Goal: Transaction & Acquisition: Purchase product/service

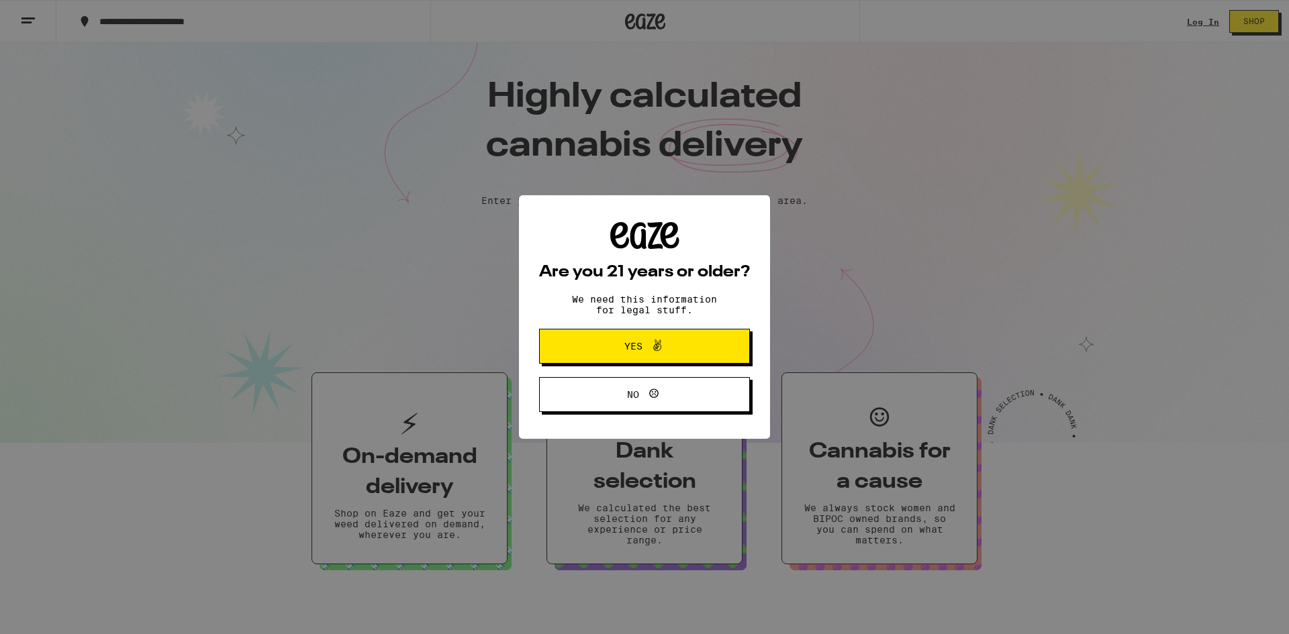
click at [603, 345] on span "Yes" at bounding box center [644, 346] width 102 height 17
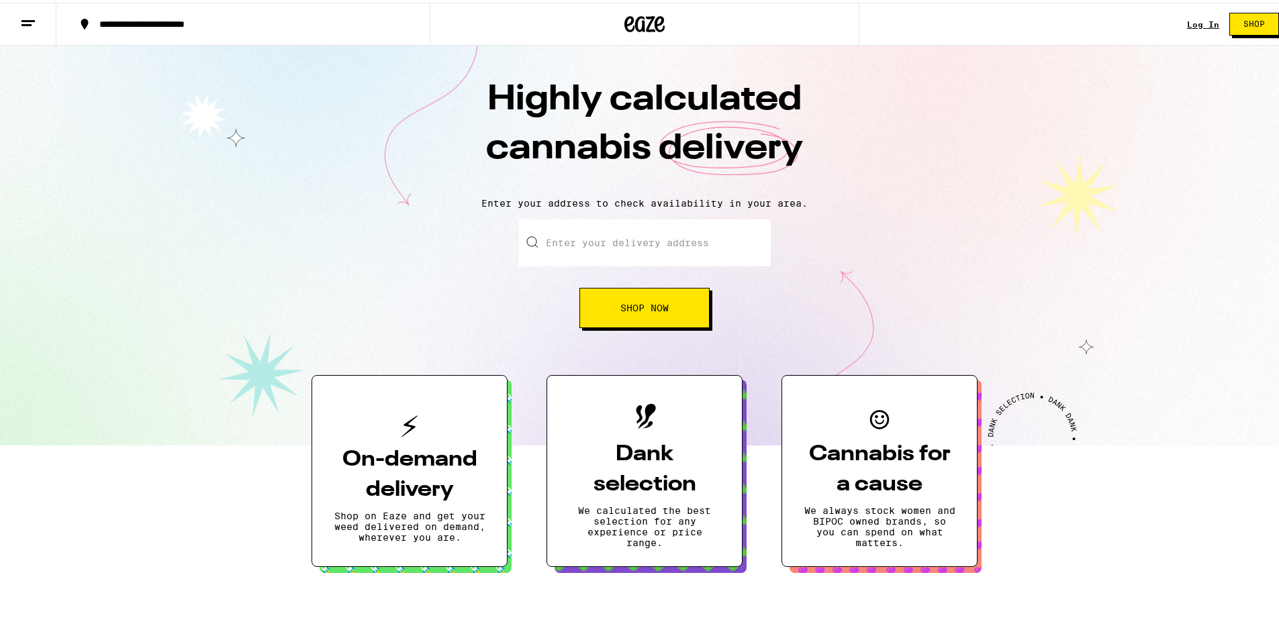
click at [642, 310] on span "Shop Now" at bounding box center [644, 305] width 48 height 9
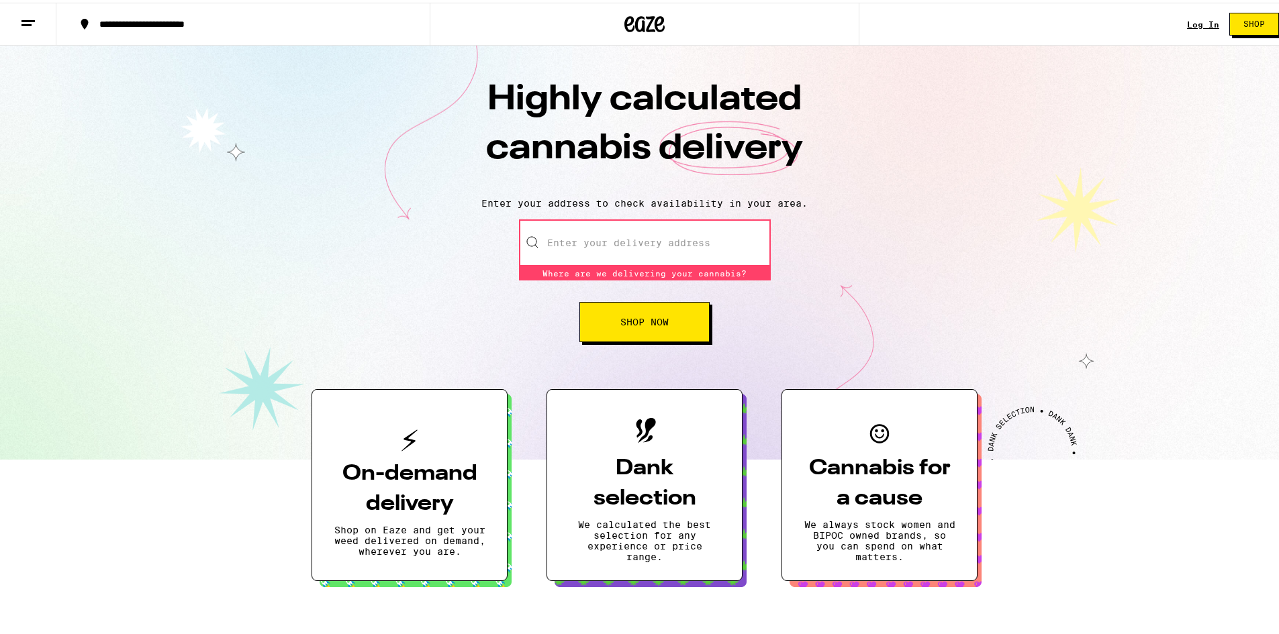
click at [612, 245] on input "Enter your delivery address" at bounding box center [645, 240] width 252 height 47
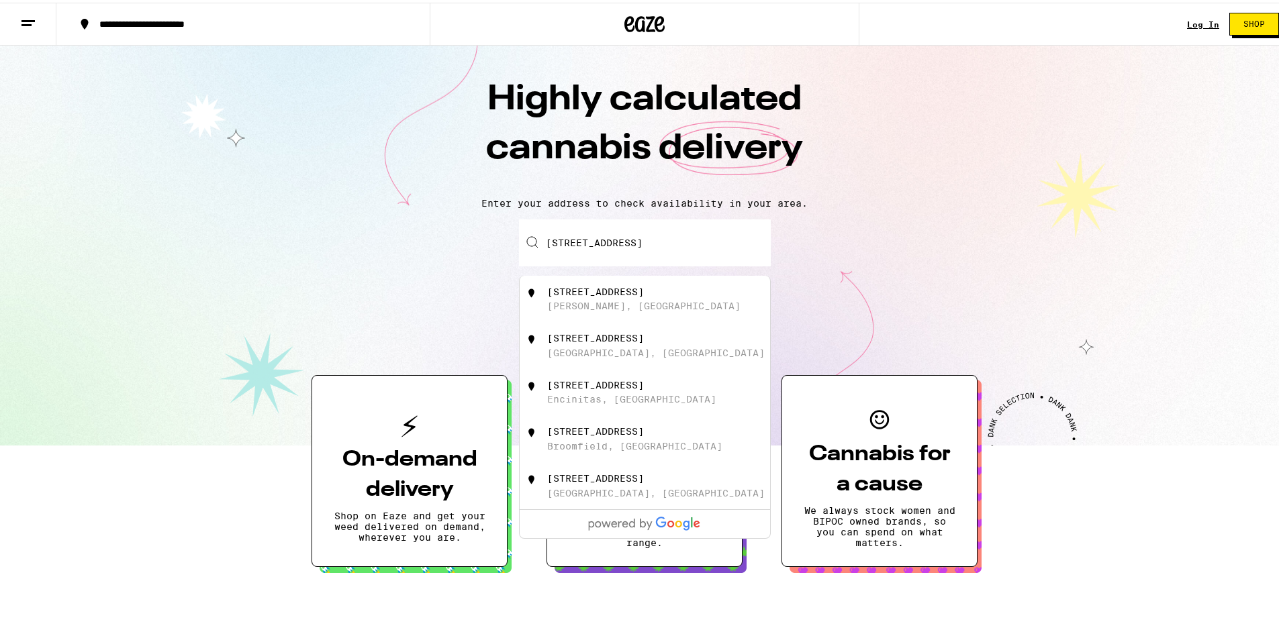
click at [621, 305] on div "[PERSON_NAME], [GEOGRAPHIC_DATA]" at bounding box center [643, 303] width 193 height 11
type input "[STREET_ADDRESS][PERSON_NAME]"
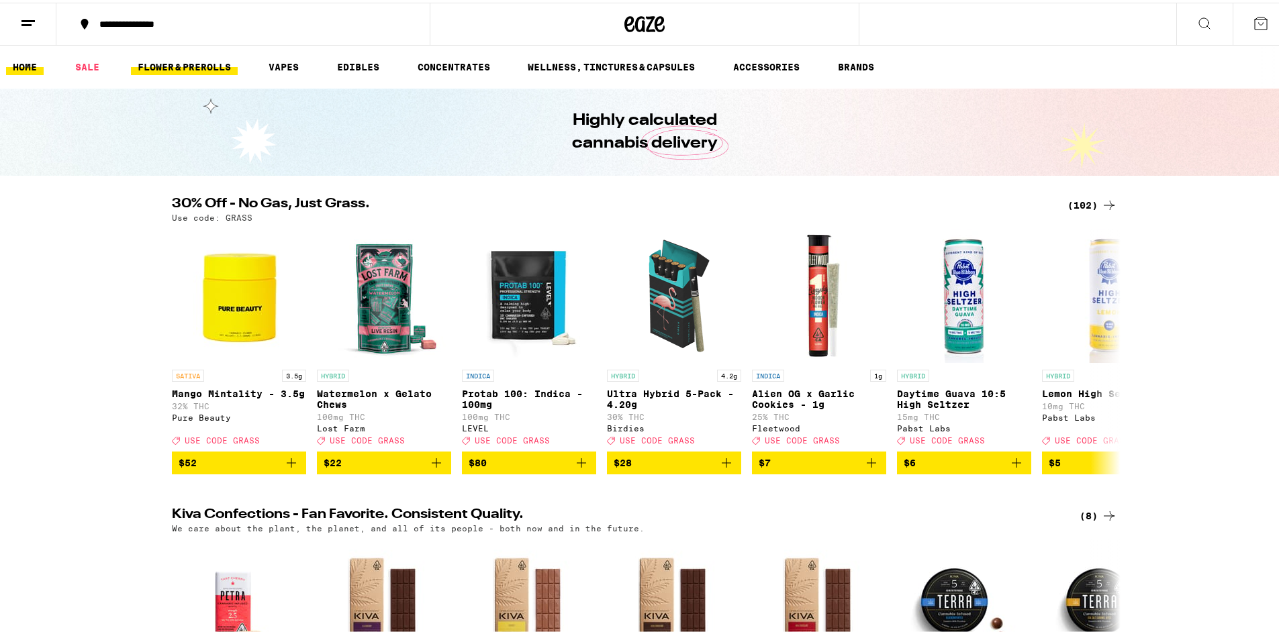
click at [167, 60] on link "FLOWER & PREROLLS" at bounding box center [184, 64] width 107 height 16
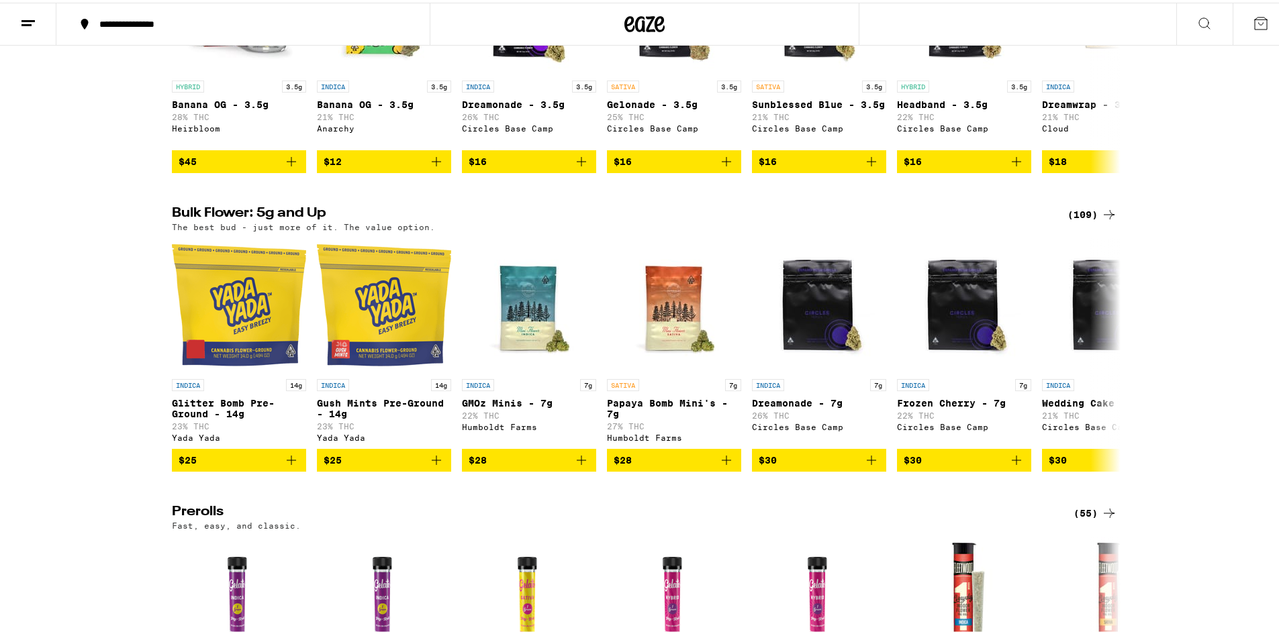
scroll to position [336, 0]
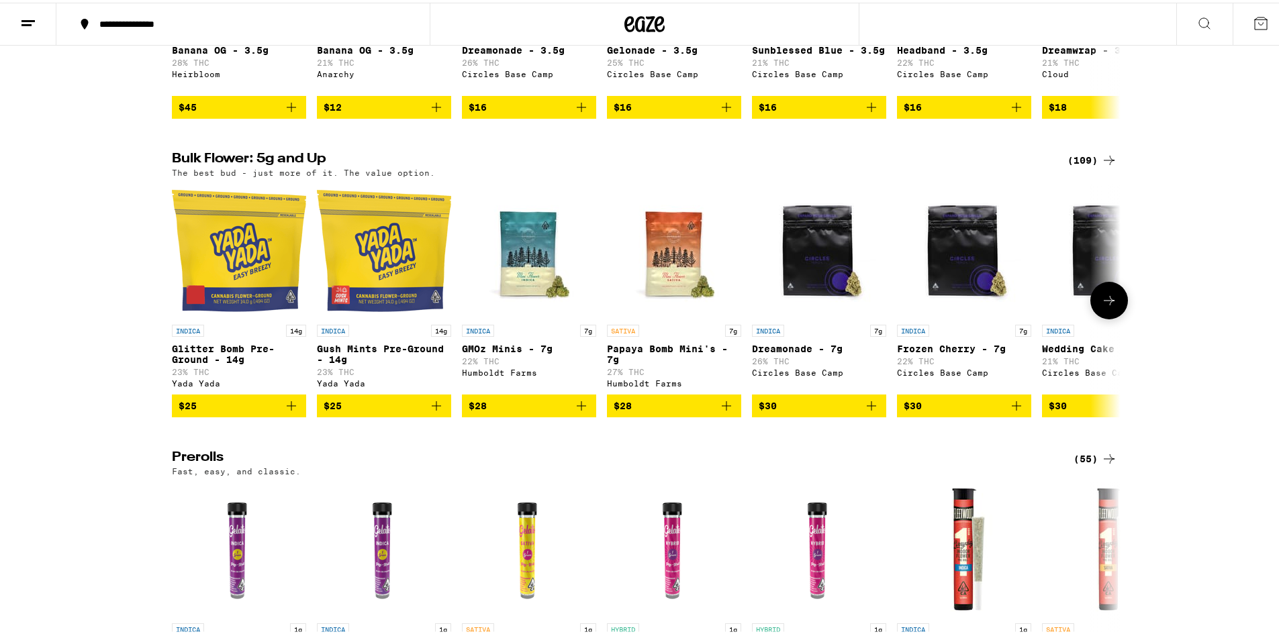
click at [217, 411] on span "$25" at bounding box center [239, 403] width 121 height 16
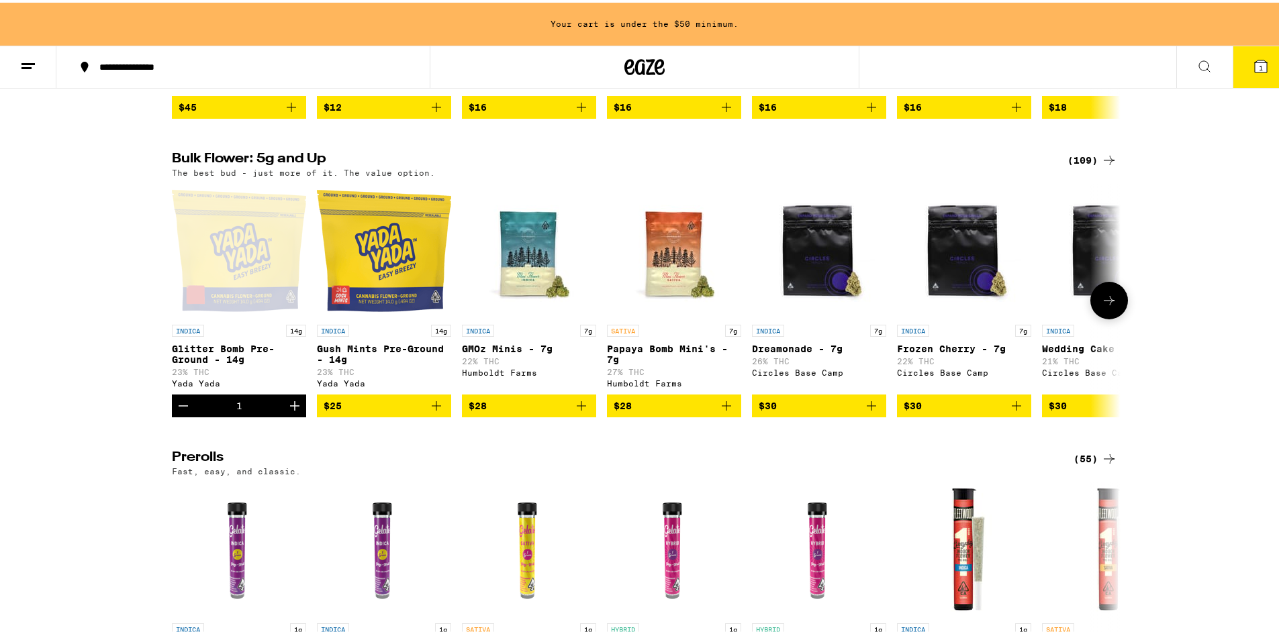
scroll to position [0, 0]
click at [1105, 306] on icon at bounding box center [1109, 298] width 16 height 16
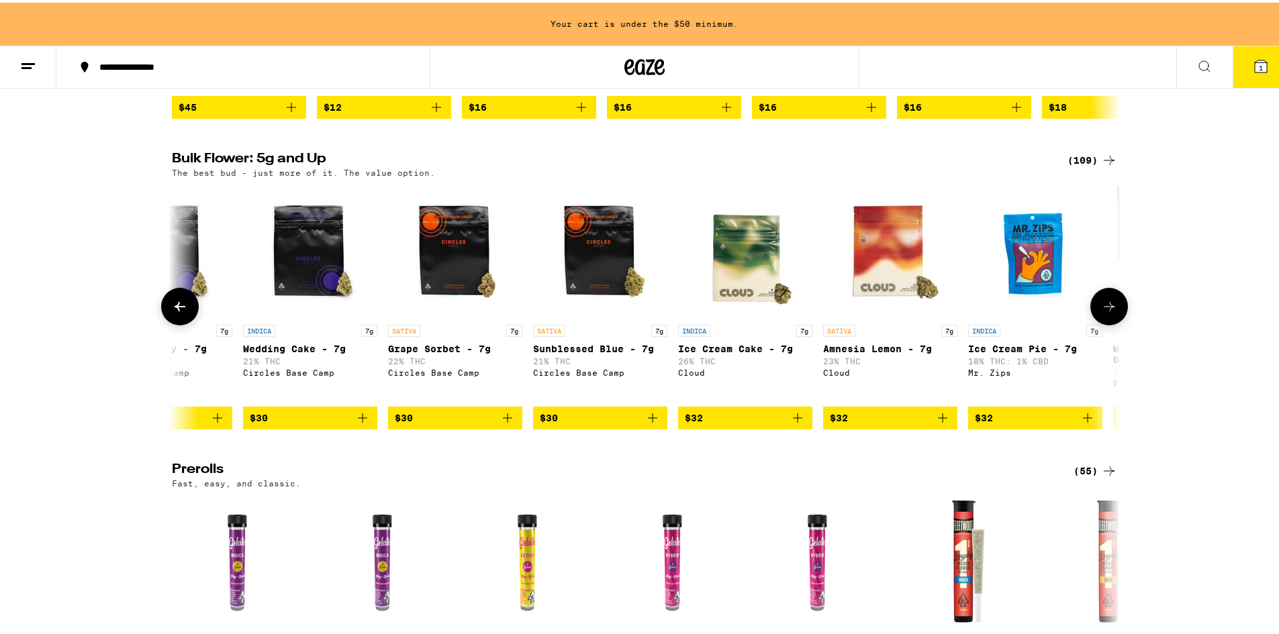
click at [1104, 312] on icon at bounding box center [1109, 304] width 16 height 16
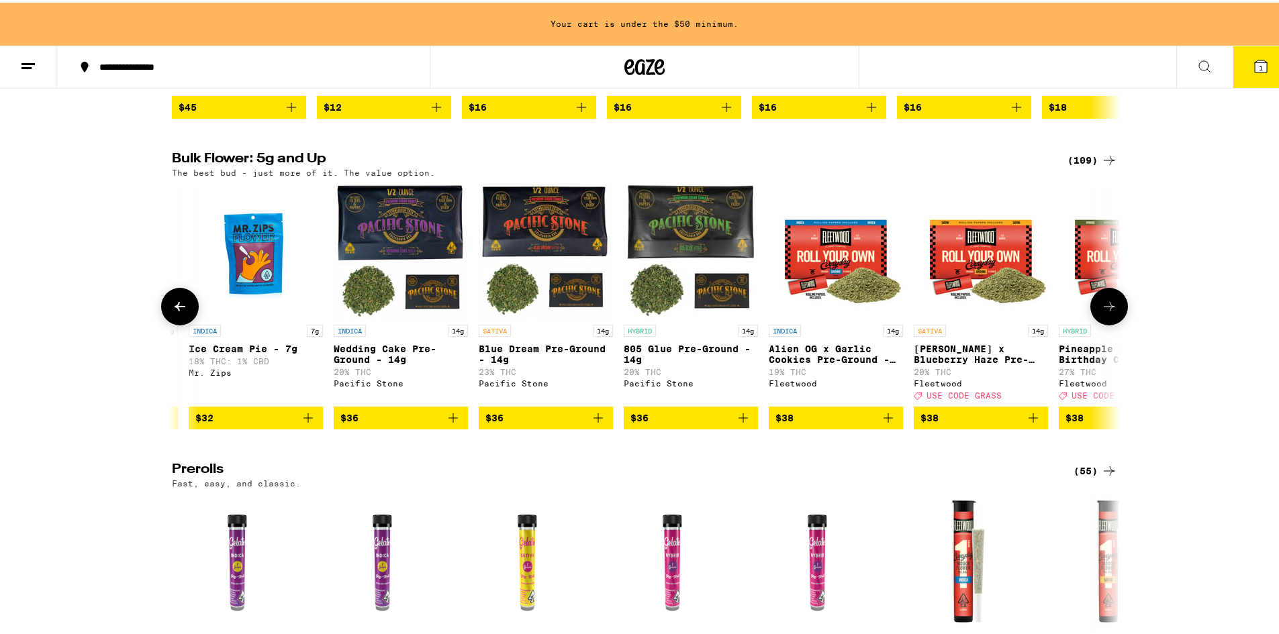
scroll to position [0, 1598]
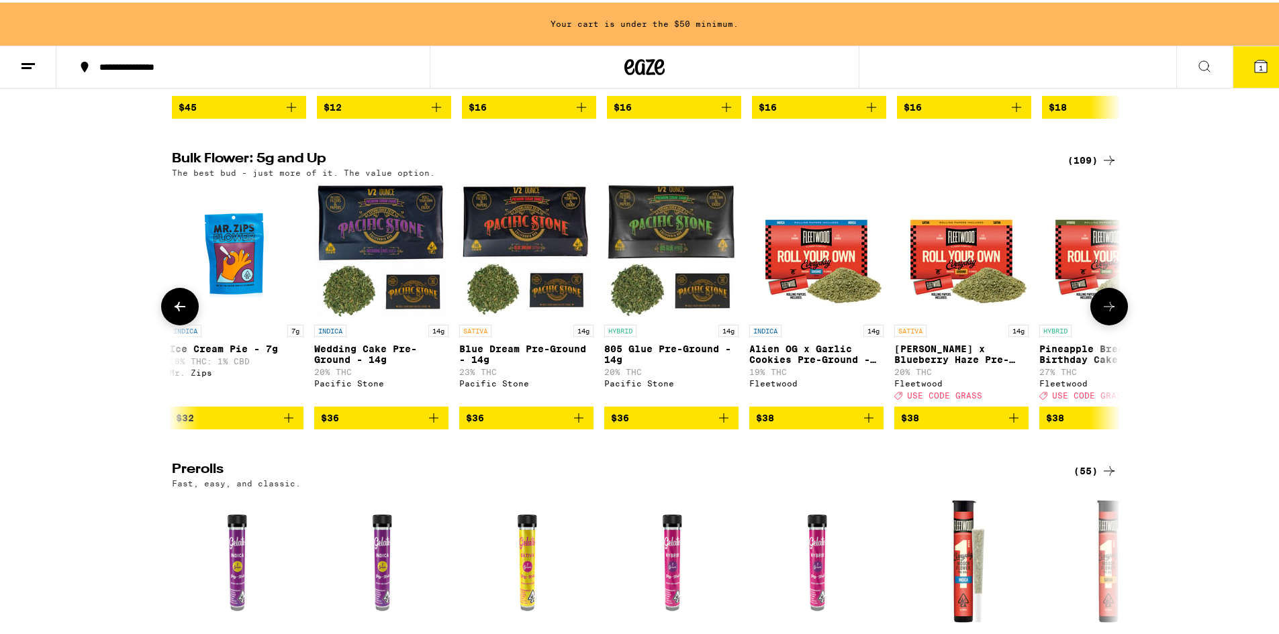
click at [636, 424] on span "$36" at bounding box center [671, 415] width 121 height 16
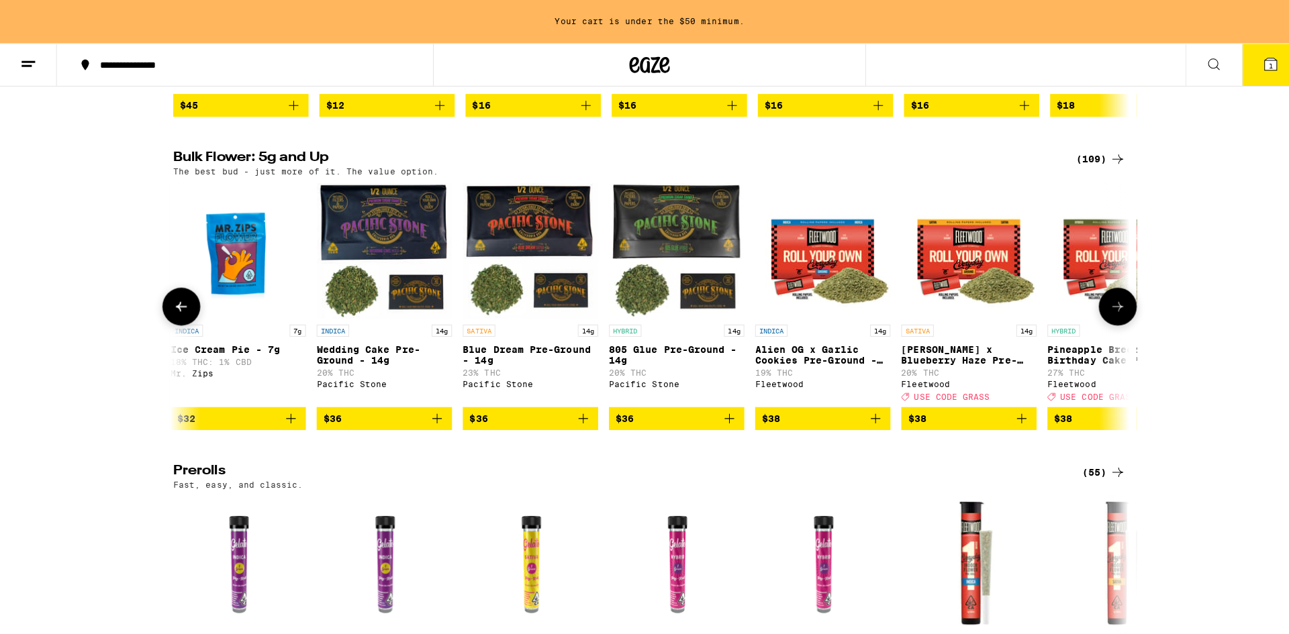
scroll to position [336, 0]
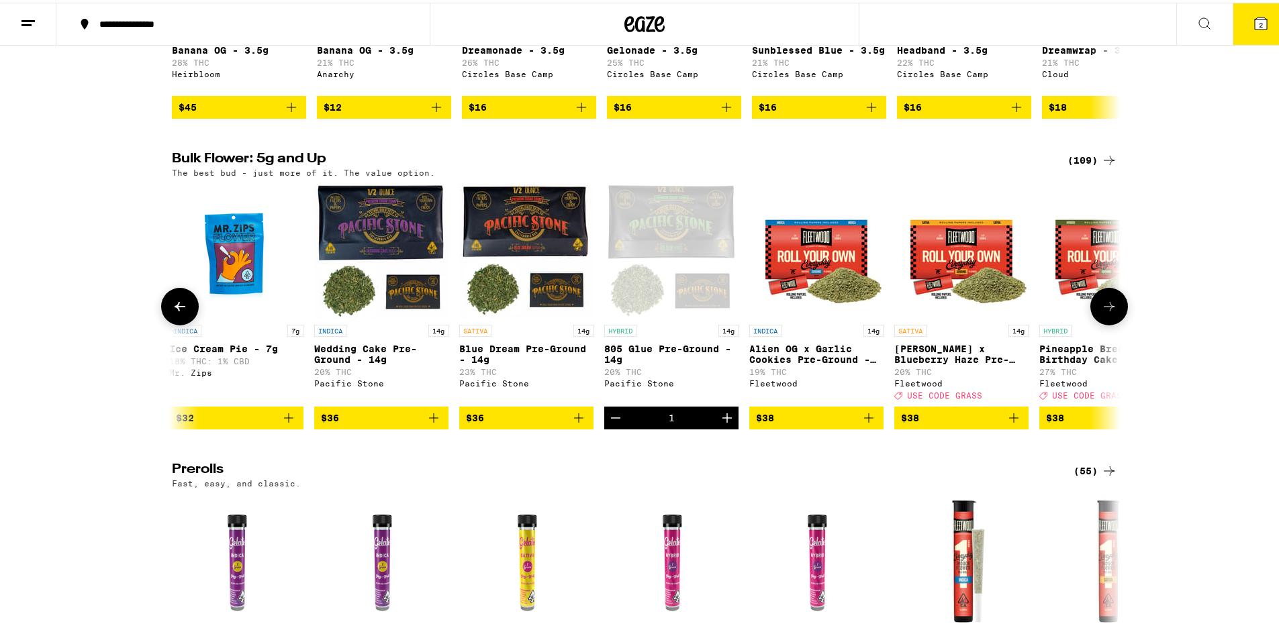
click at [387, 427] on button "$36" at bounding box center [381, 415] width 134 height 23
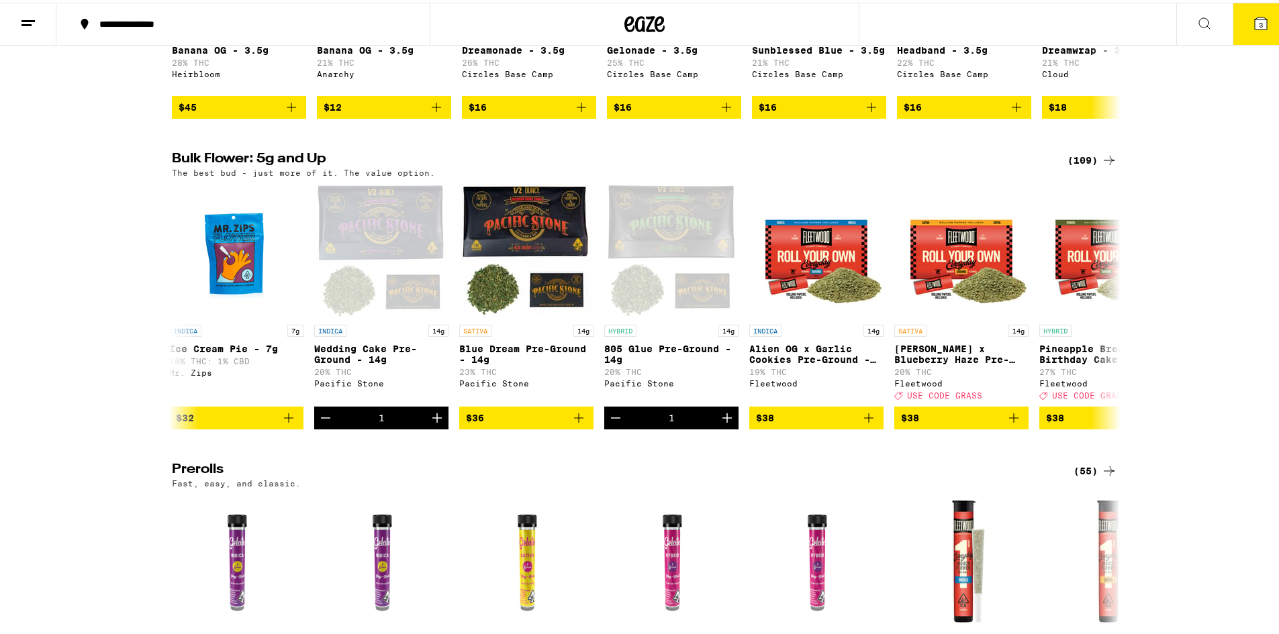
click at [1255, 25] on icon at bounding box center [1261, 21] width 12 height 12
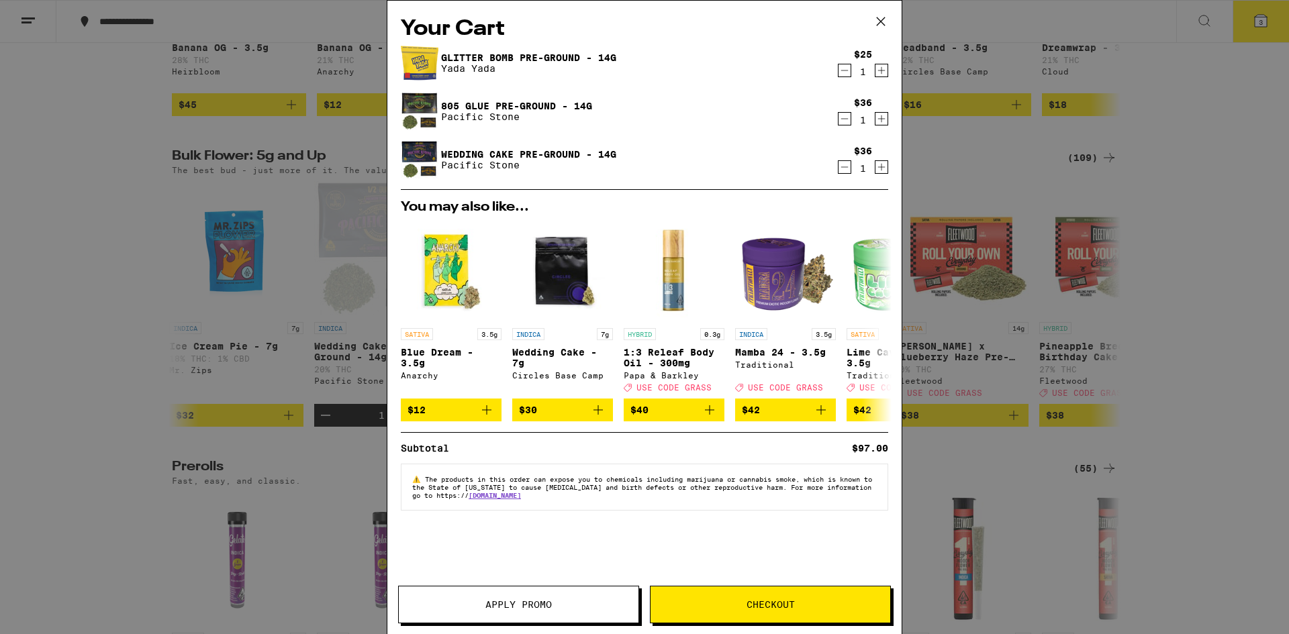
click at [705, 609] on button "Checkout" at bounding box center [770, 605] width 241 height 38
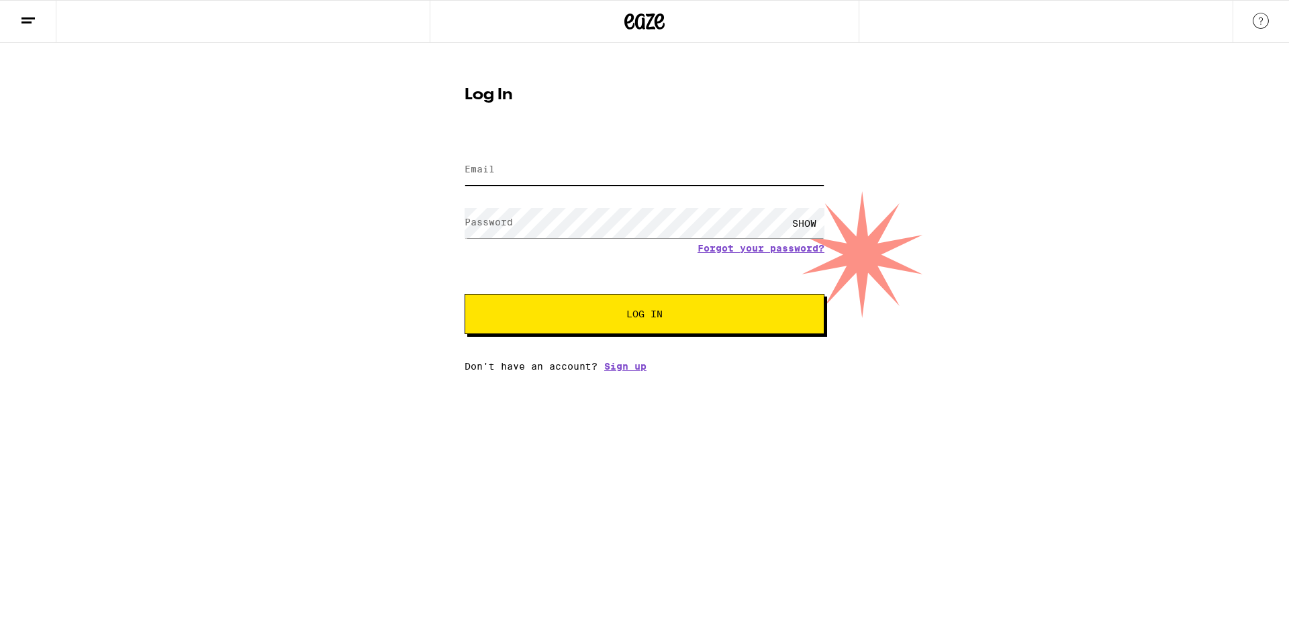
click at [527, 168] on input "Email" at bounding box center [645, 170] width 360 height 30
type input "[PERSON_NAME][EMAIL_ADDRESS][DOMAIN_NAME]"
click at [803, 225] on div "SHOW" at bounding box center [804, 223] width 40 height 30
click at [526, 318] on span "Log In" at bounding box center [644, 313] width 251 height 9
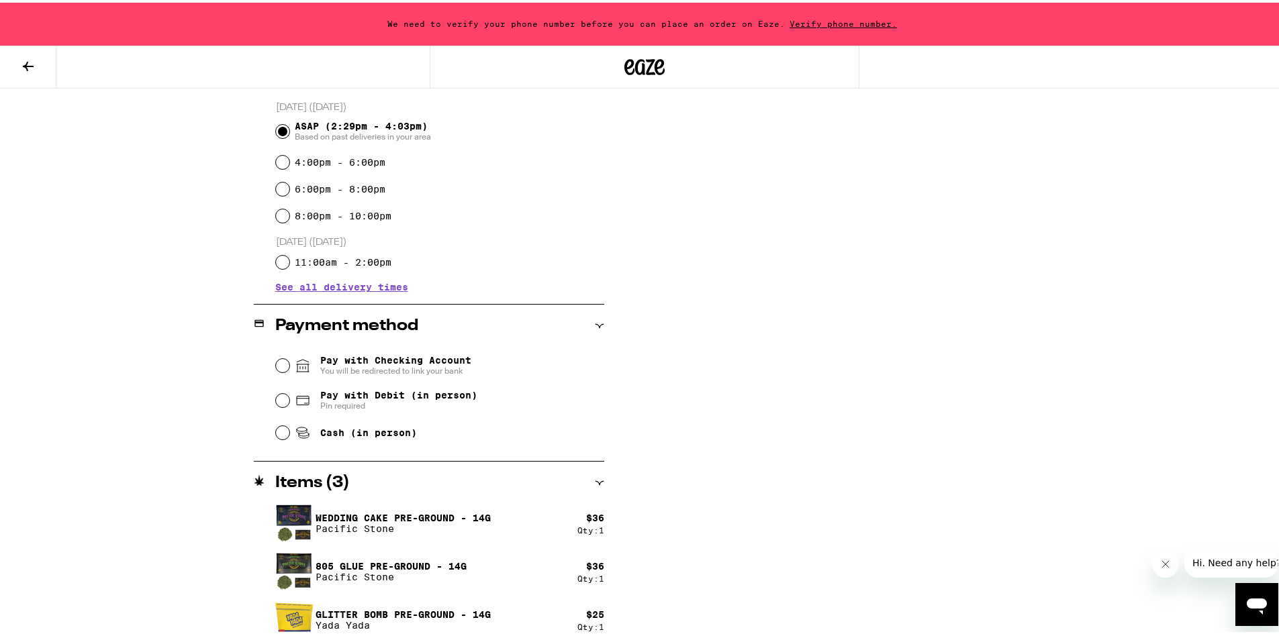
scroll to position [375, 0]
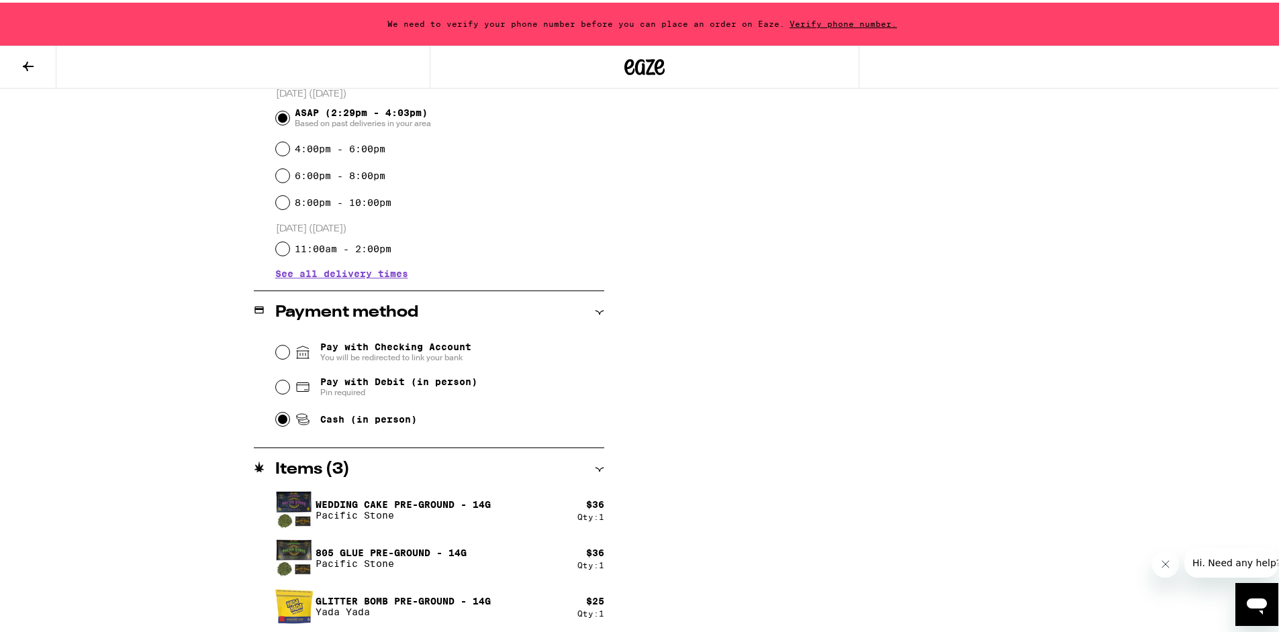
click at [276, 414] on input "Cash (in person)" at bounding box center [282, 416] width 13 height 13
radio input "true"
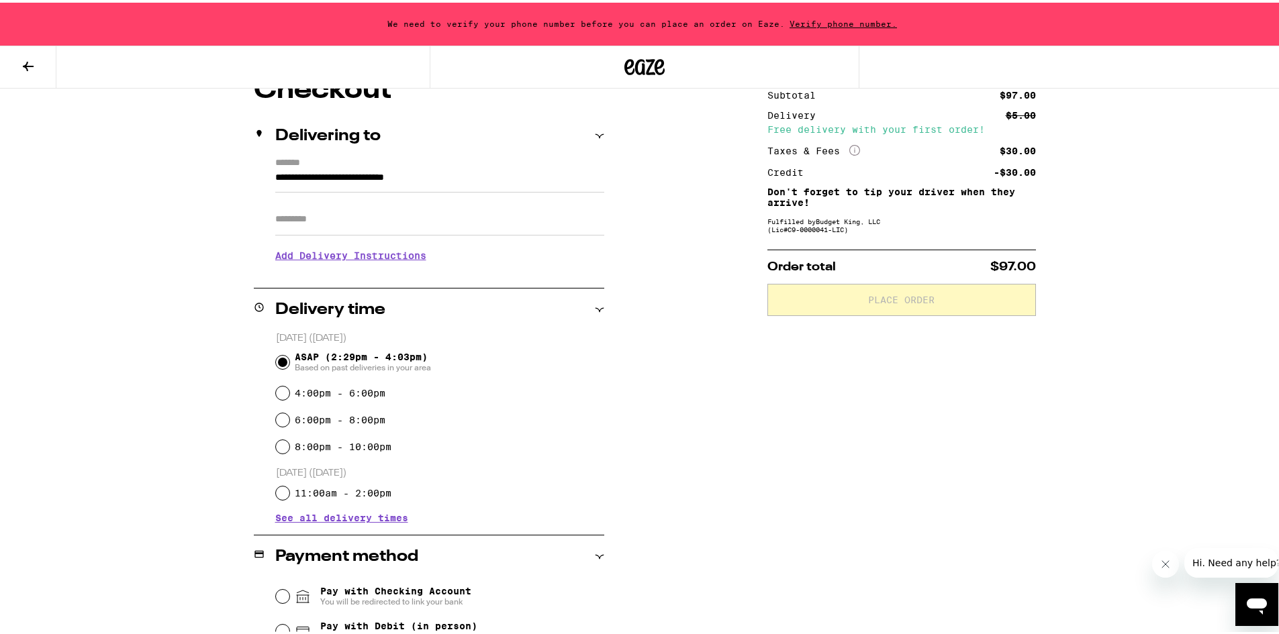
scroll to position [40, 0]
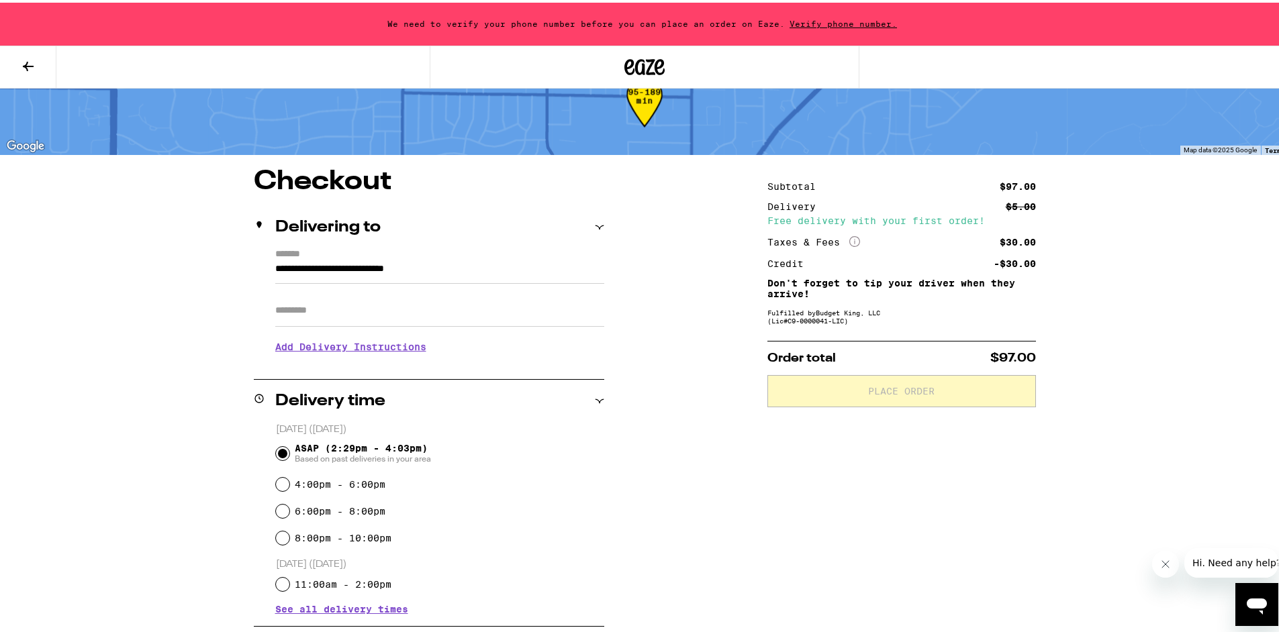
click at [826, 19] on span "Verify phone number." at bounding box center [843, 21] width 117 height 9
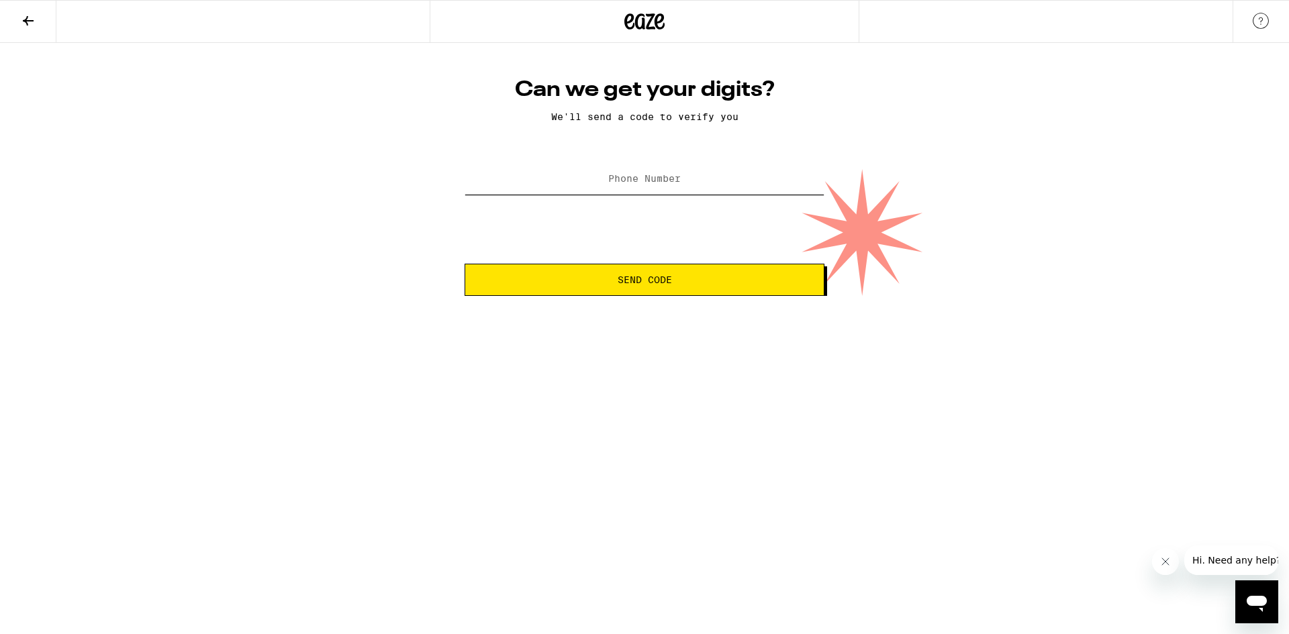
click at [605, 167] on input "Phone Number" at bounding box center [645, 179] width 360 height 30
type input "[PHONE_NUMBER]"
click at [583, 293] on button "Send Code" at bounding box center [645, 280] width 360 height 32
